Goal: Task Accomplishment & Management: Use online tool/utility

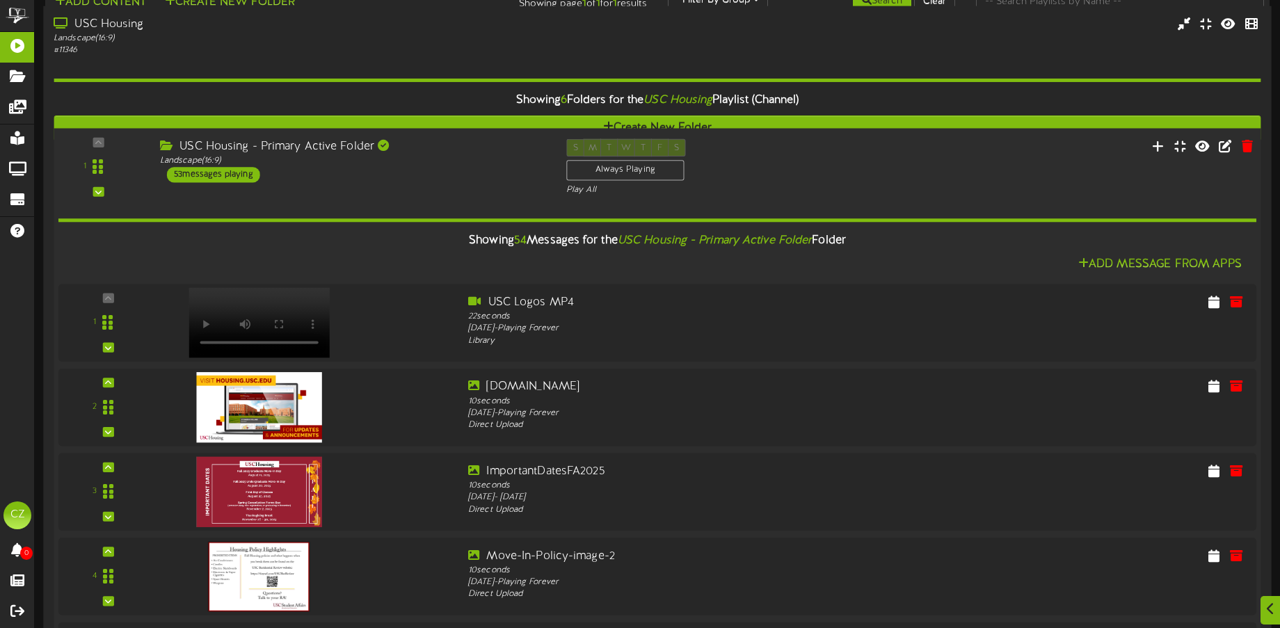
scroll to position [3200, 0]
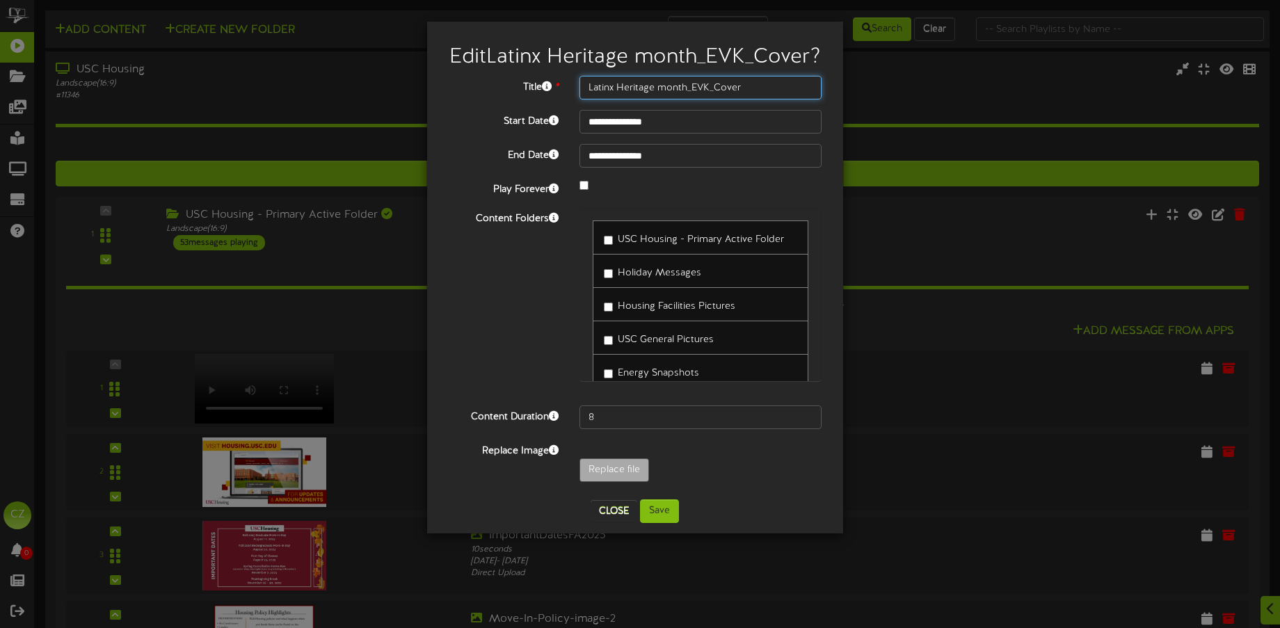
click at [710, 99] on input "Latinx Heritage month_EVK_Cover" at bounding box center [701, 88] width 243 height 24
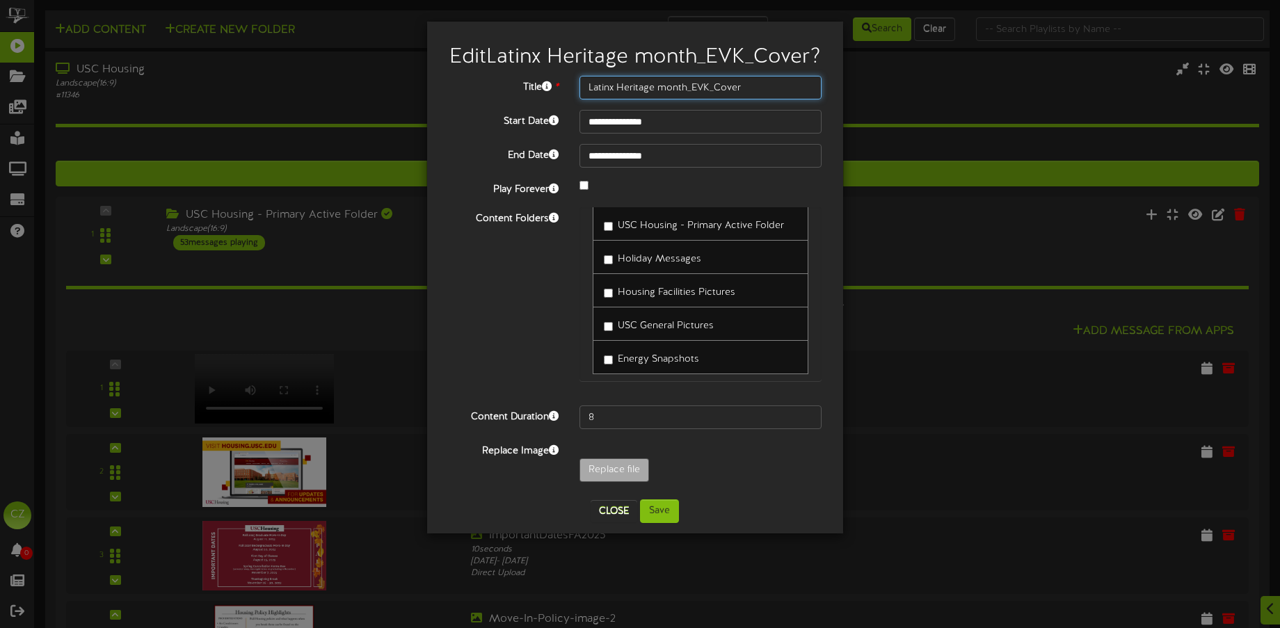
scroll to position [20, 0]
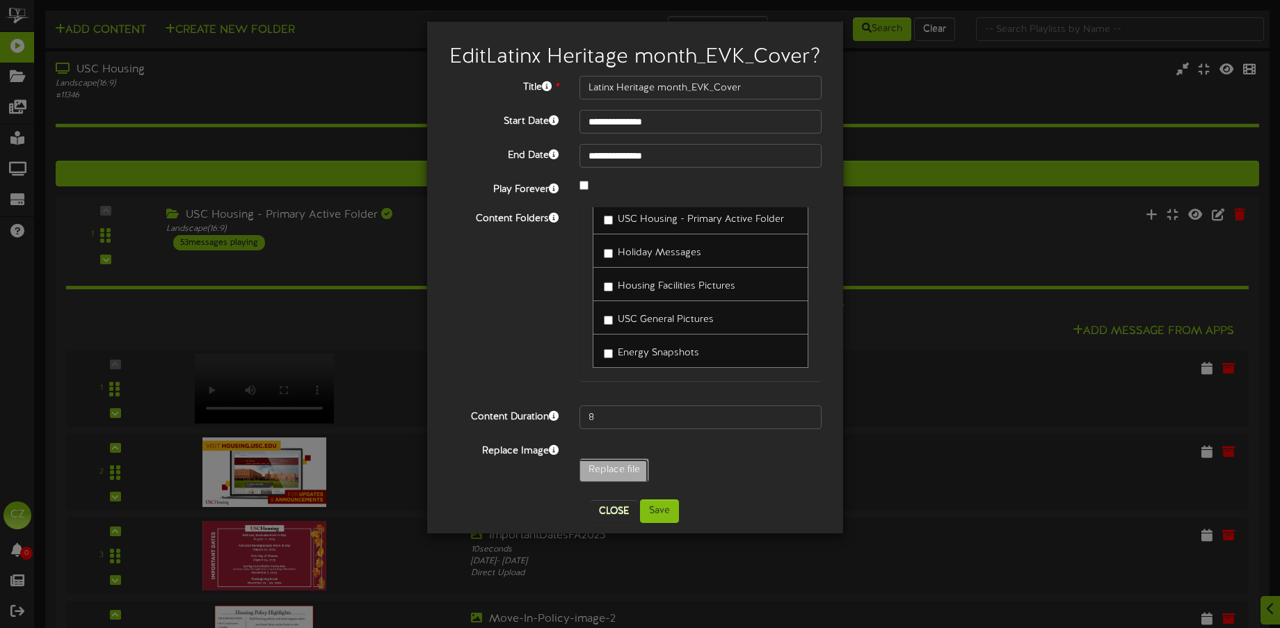
type input "**********"
type input "Cover-[DATE]"
click at [666, 509] on button "Save" at bounding box center [659, 512] width 39 height 24
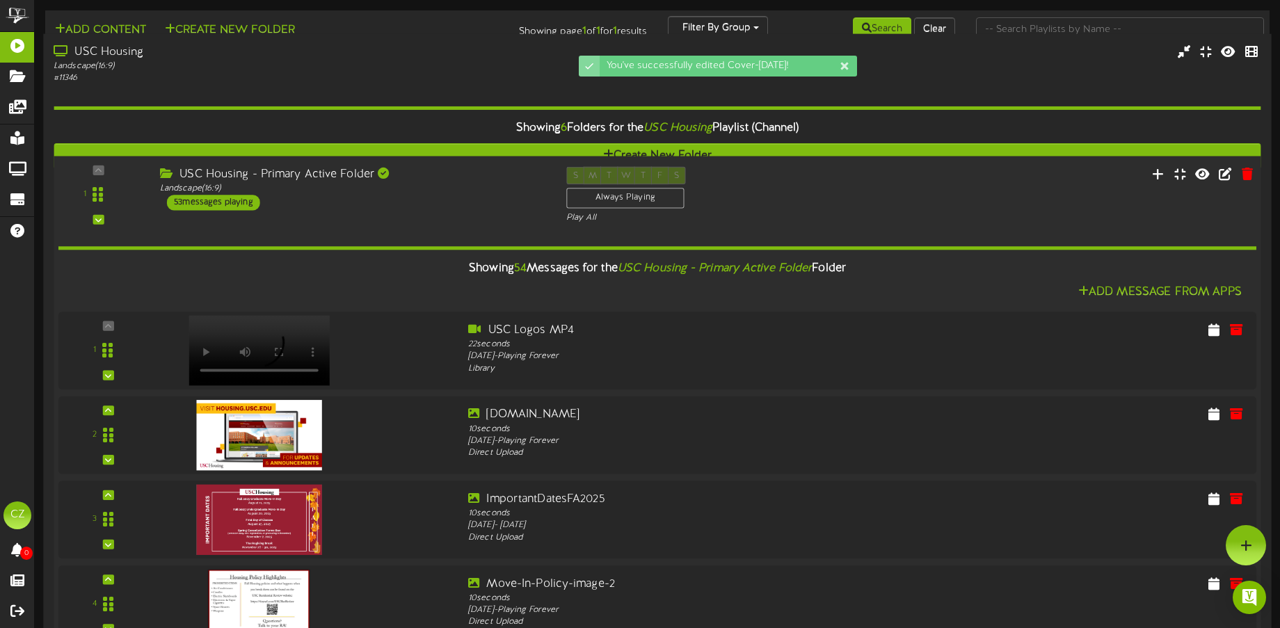
scroll to position [3409, 0]
